Goal: Information Seeking & Learning: Learn about a topic

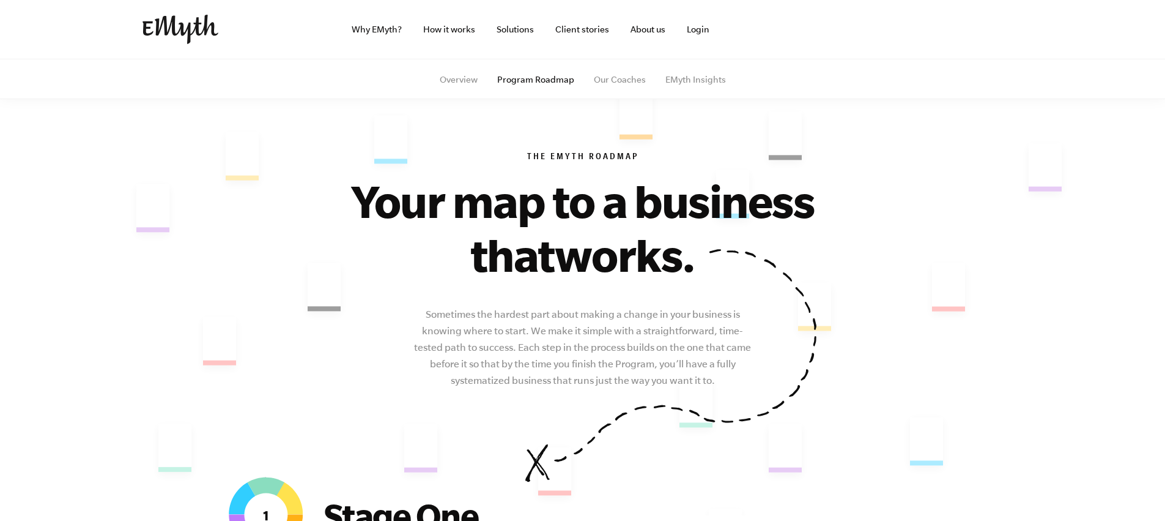
scroll to position [2, 0]
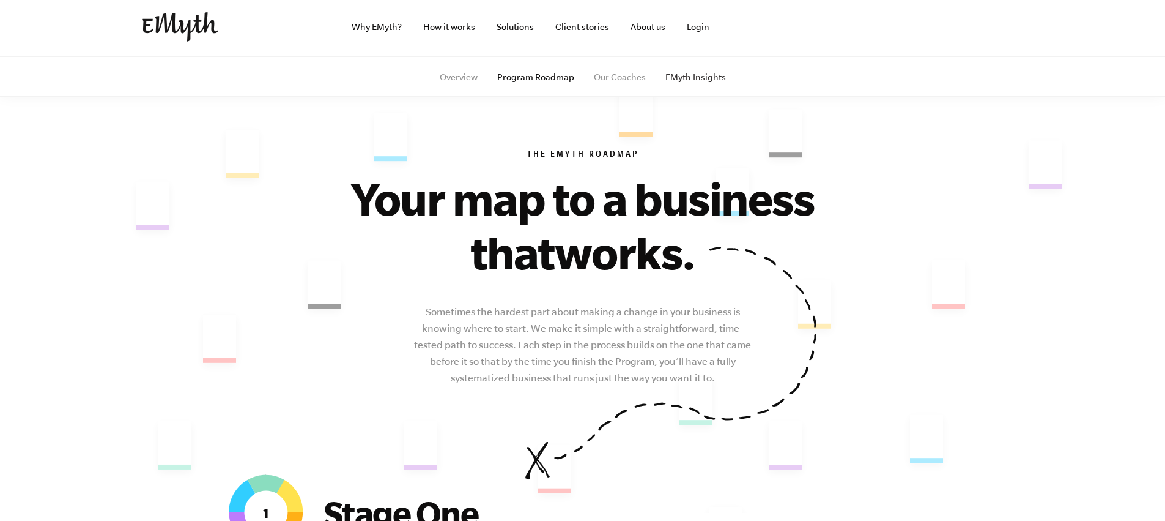
click at [705, 80] on link "EMyth Insights" at bounding box center [696, 77] width 61 height 10
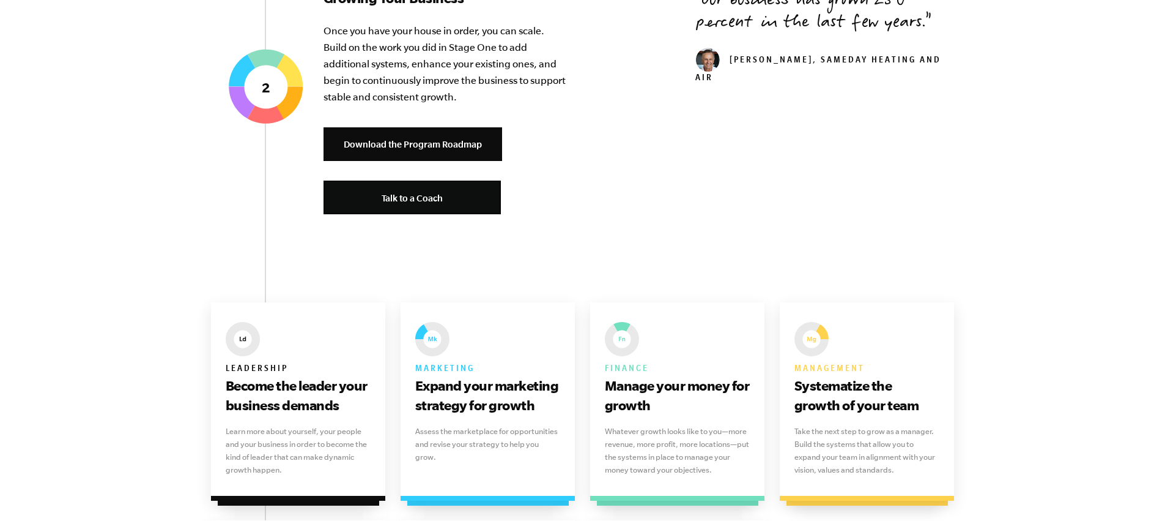
scroll to position [1521, 0]
